Goal: Information Seeking & Learning: Learn about a topic

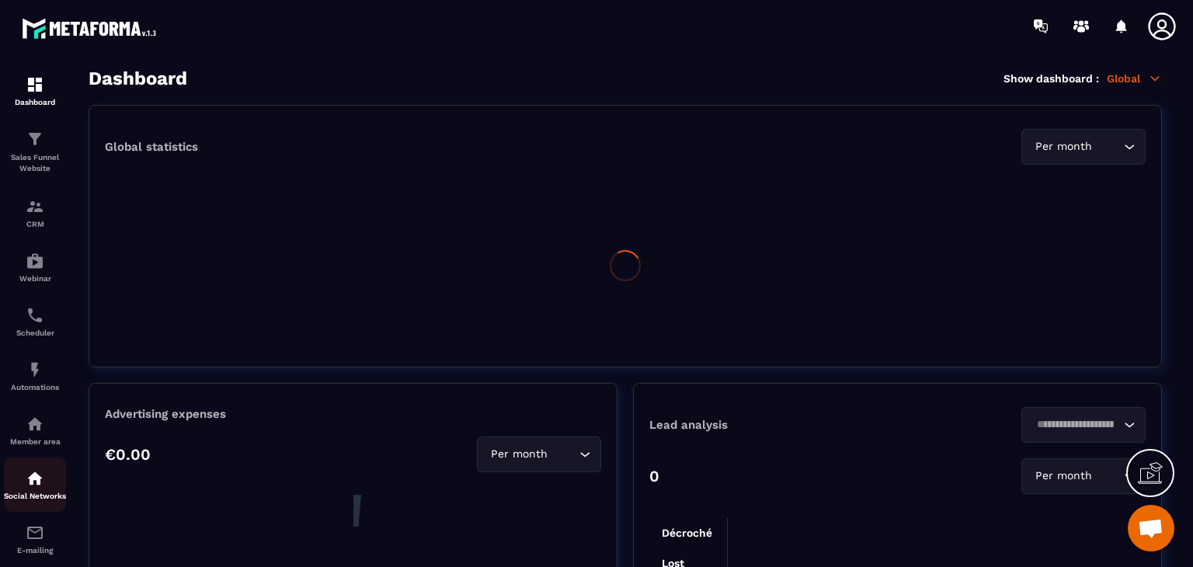
scroll to position [96, 0]
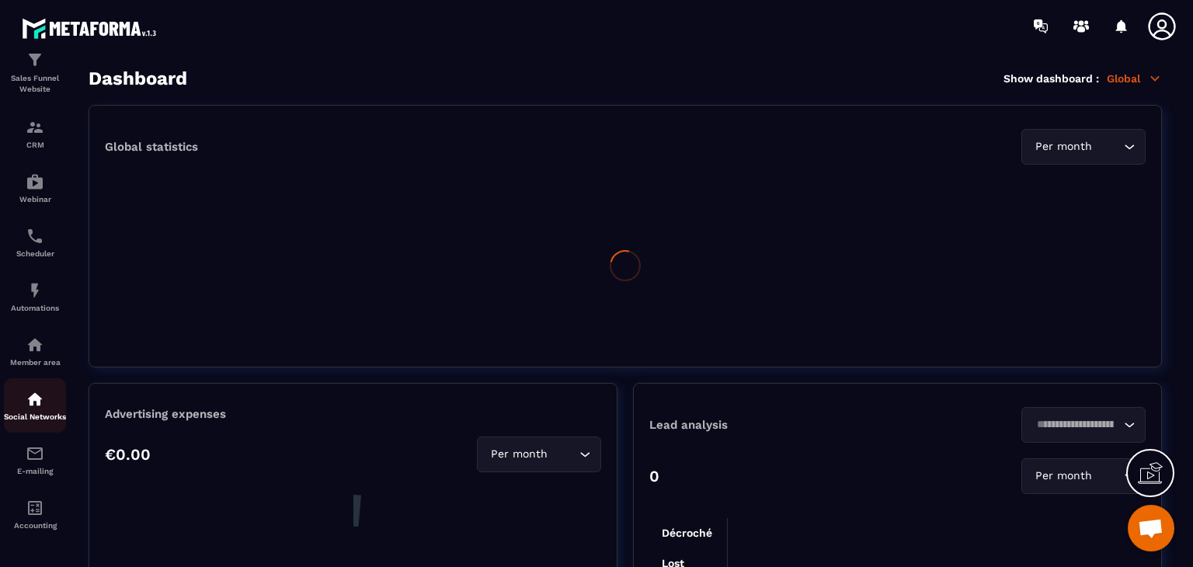
click at [34, 395] on img at bounding box center [35, 399] width 19 height 19
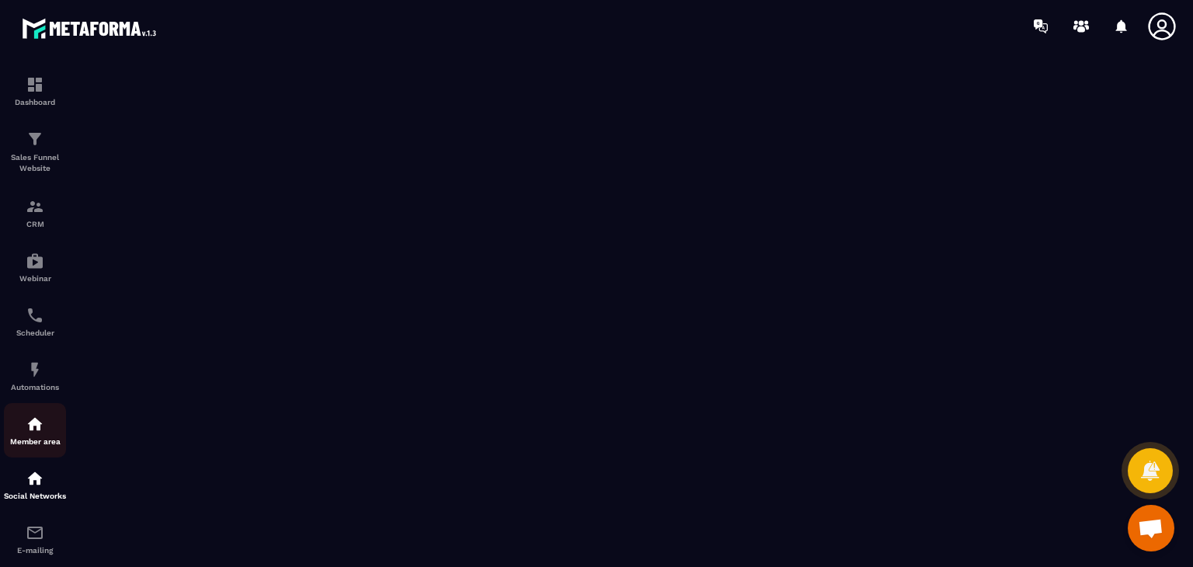
click at [37, 443] on p "Member area" at bounding box center [35, 441] width 62 height 9
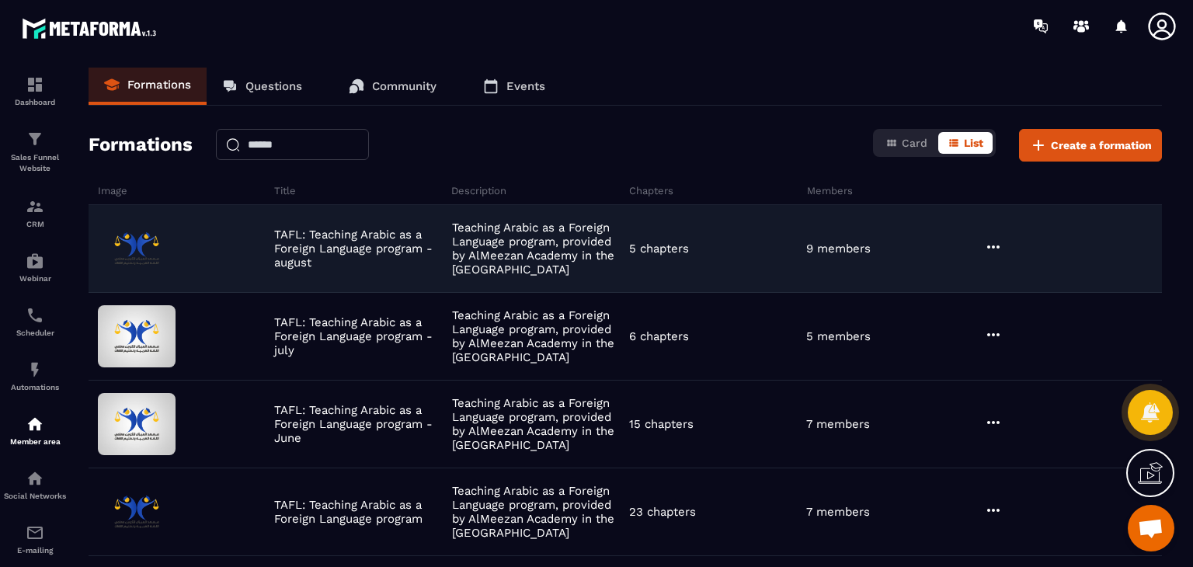
click at [995, 250] on icon at bounding box center [993, 247] width 19 height 19
click at [1006, 277] on icon "button" at bounding box center [1003, 279] width 14 height 14
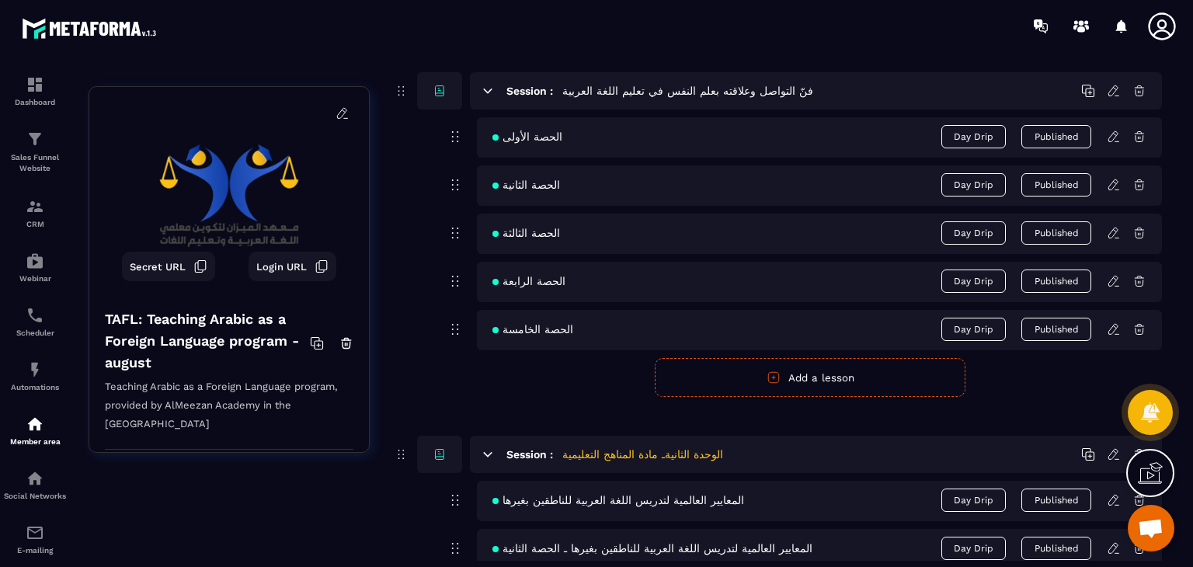
scroll to position [311, 0]
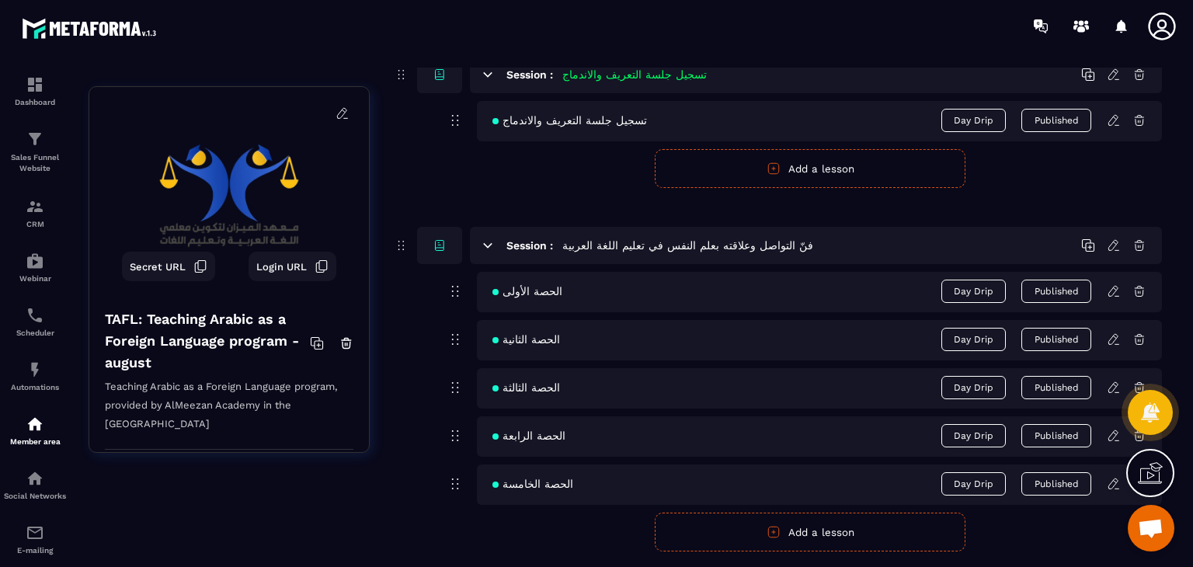
click at [702, 491] on div "الحصة الخامسة Day Drip Published" at bounding box center [819, 484] width 685 height 40
click at [1107, 488] on icon at bounding box center [1114, 484] width 14 height 14
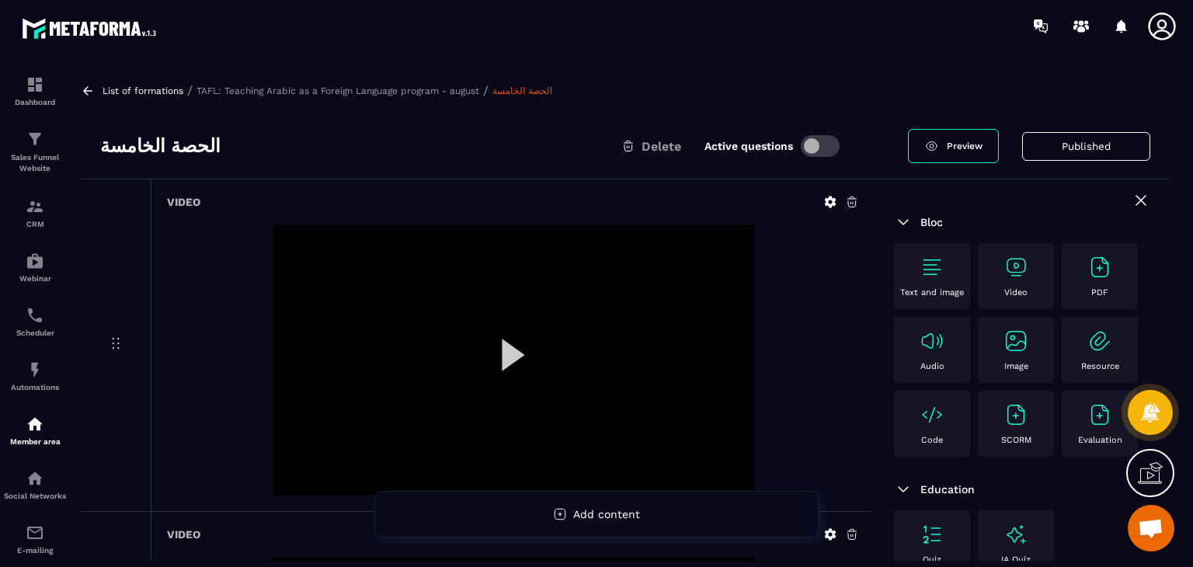
click at [878, 77] on div "List of formations / TAFL: Teaching Arabic as a Foreign Language program - augu…" at bounding box center [625, 314] width 1104 height 493
click at [97, 97] on link at bounding box center [90, 91] width 18 height 14
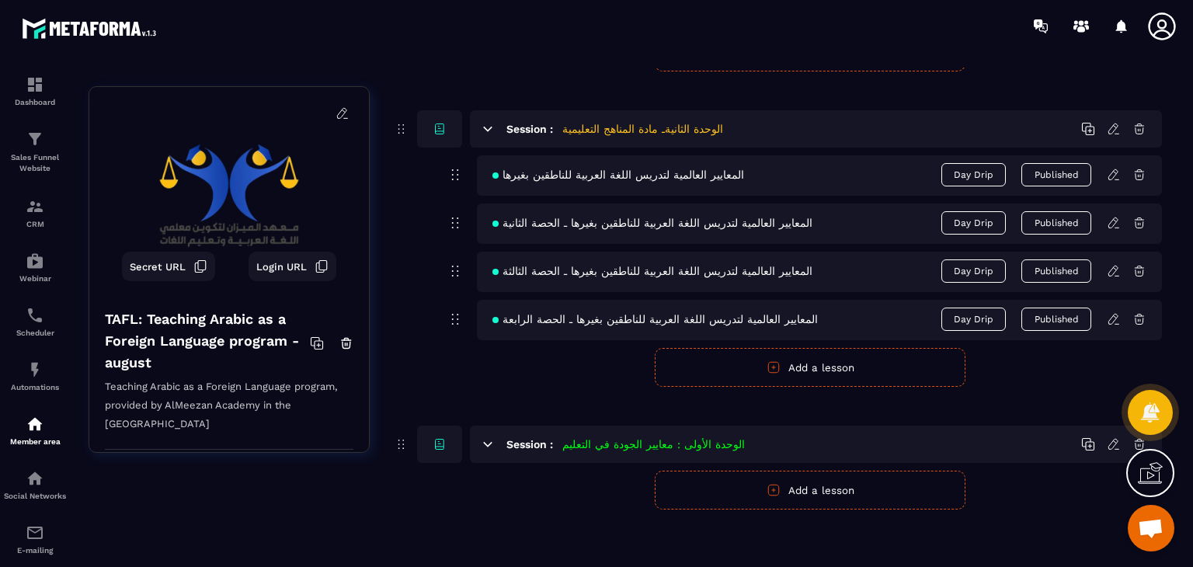
scroll to position [792, 0]
click at [632, 168] on span "المعايير العالمية لتدريس اللغة العربية للناطقين بغيرها" at bounding box center [618, 173] width 252 height 12
click at [1111, 170] on icon at bounding box center [1114, 173] width 14 height 14
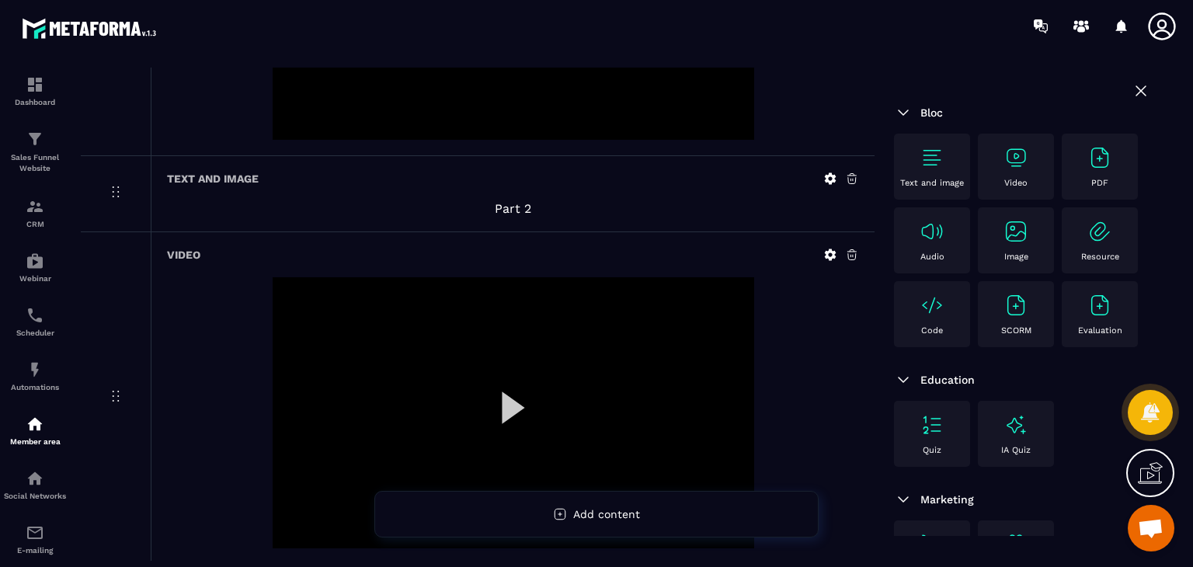
scroll to position [466, 0]
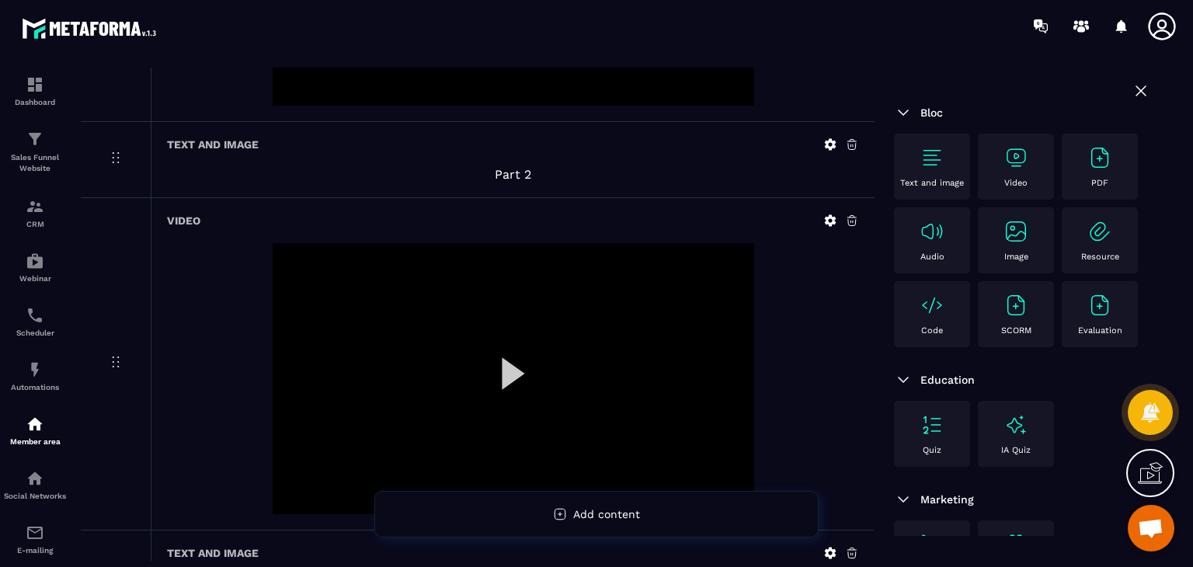
click at [515, 374] on div at bounding box center [514, 378] width 482 height 271
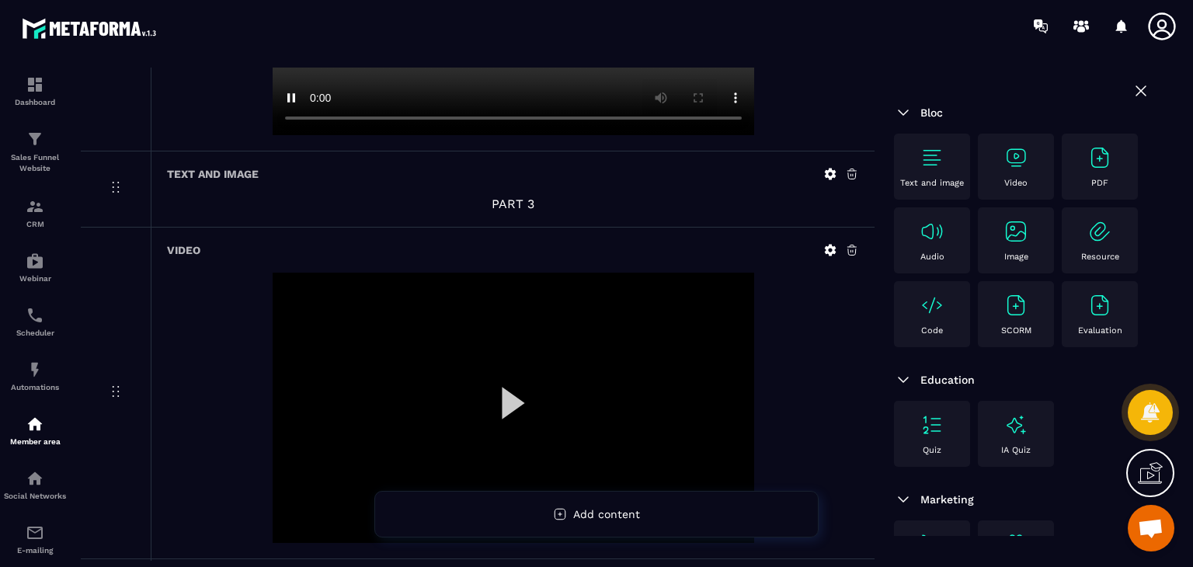
scroll to position [854, 0]
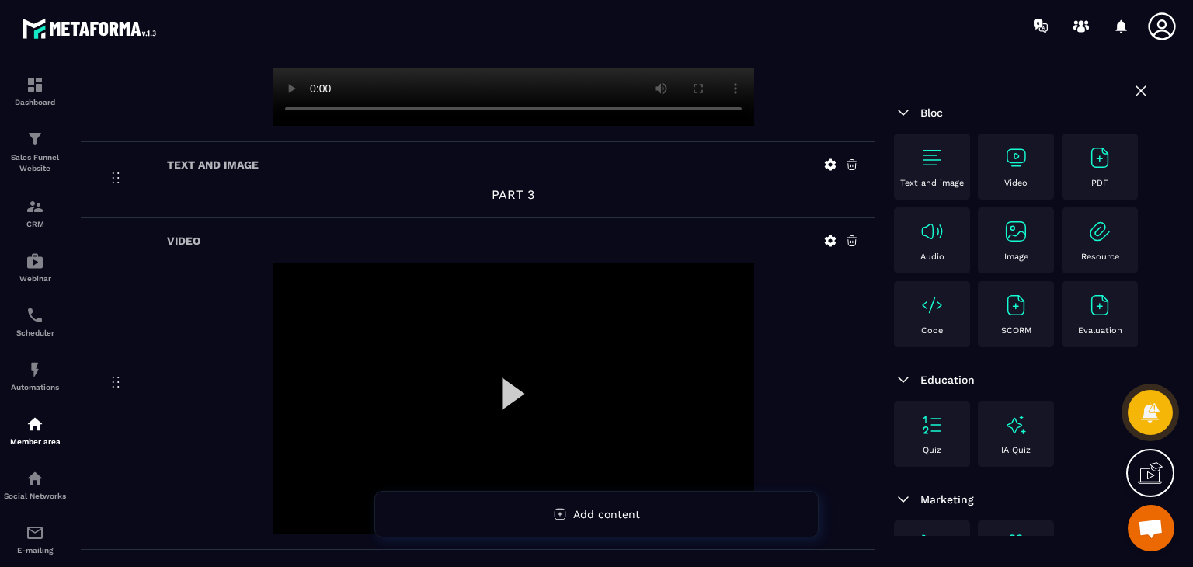
click at [507, 389] on div at bounding box center [514, 398] width 482 height 271
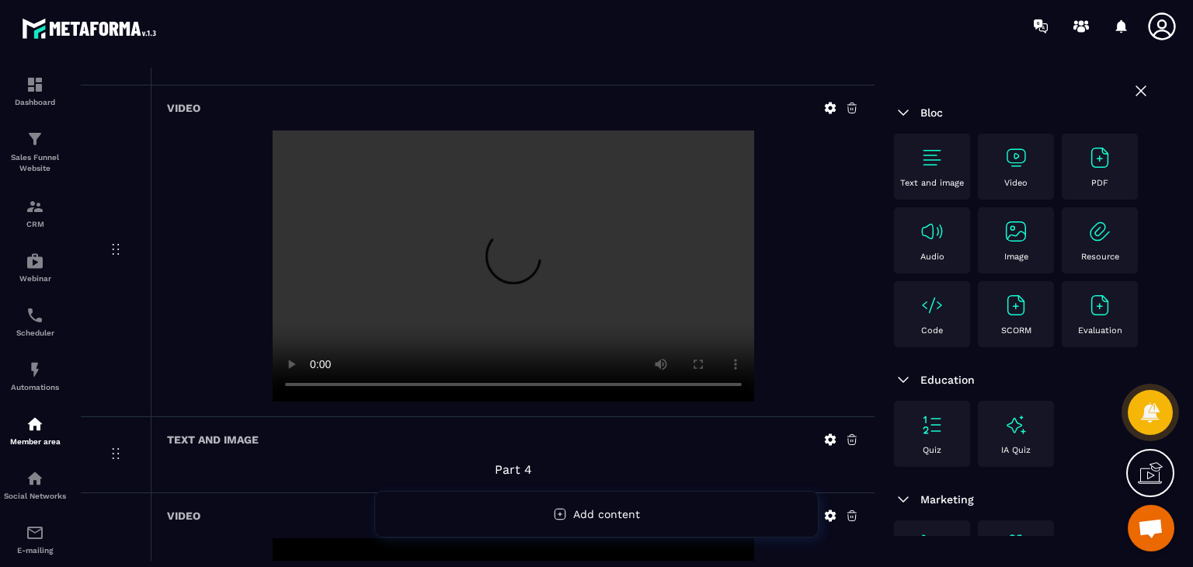
scroll to position [1010, 0]
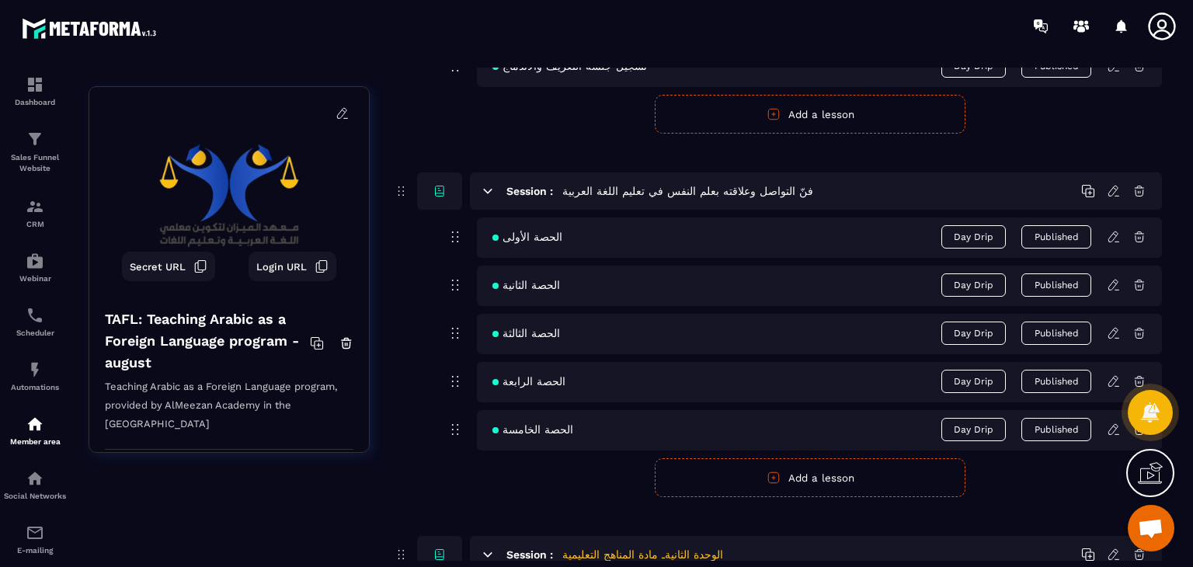
scroll to position [388, 0]
